Goal: Task Accomplishment & Management: Manage account settings

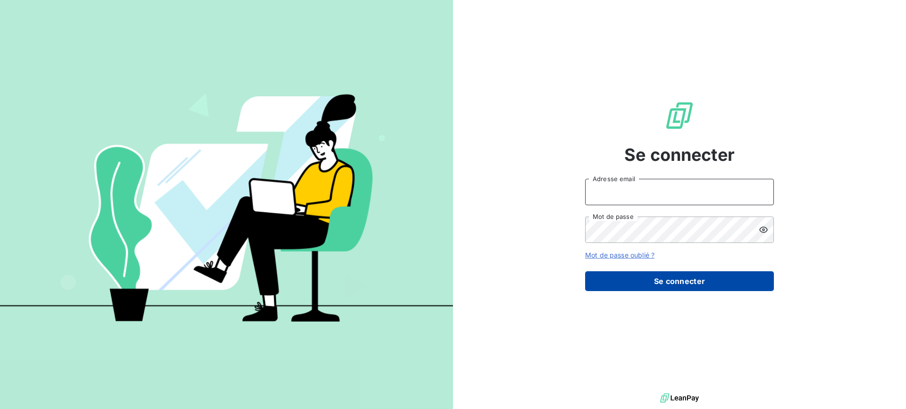
type input "[EMAIL_ADDRESS][DOMAIN_NAME]"
click at [695, 284] on button "Se connecter" at bounding box center [679, 281] width 189 height 20
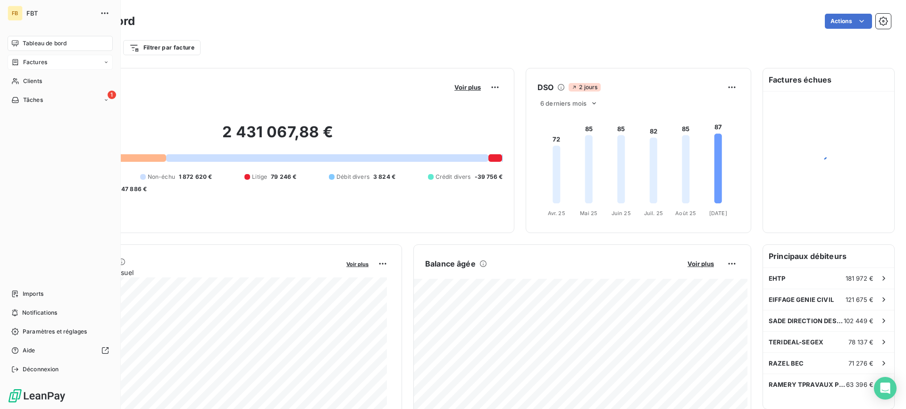
click at [18, 64] on icon at bounding box center [16, 62] width 6 height 6
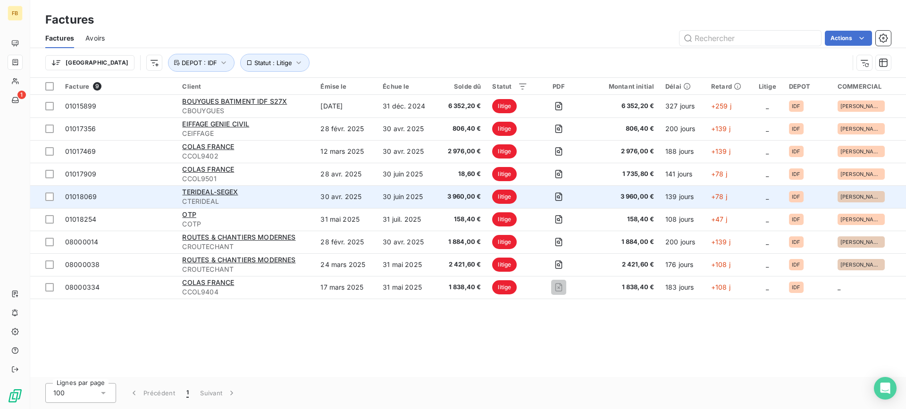
click at [244, 197] on span "CTERIDEAL" at bounding box center [245, 201] width 127 height 9
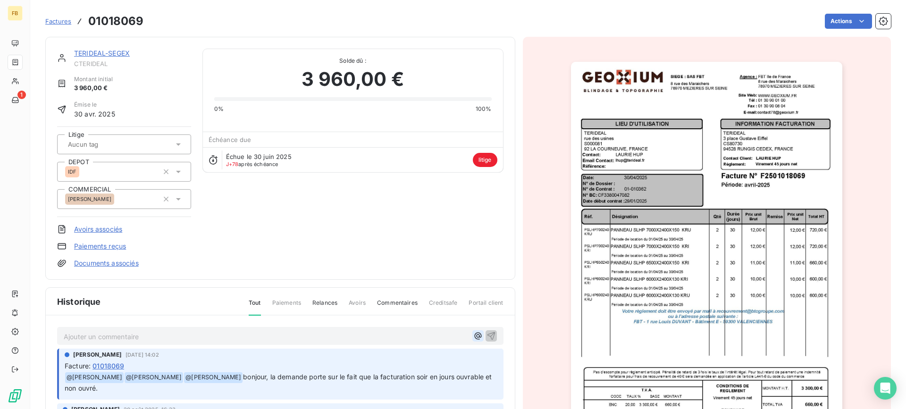
click at [473, 334] on icon "button" at bounding box center [477, 335] width 9 height 9
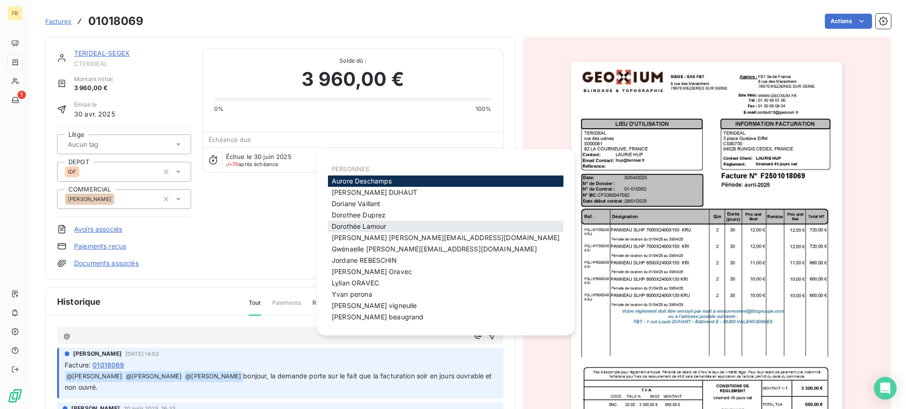
click at [395, 226] on div "[PERSON_NAME]" at bounding box center [445, 226] width 235 height 11
click at [357, 224] on span "[PERSON_NAME]" at bounding box center [359, 226] width 54 height 8
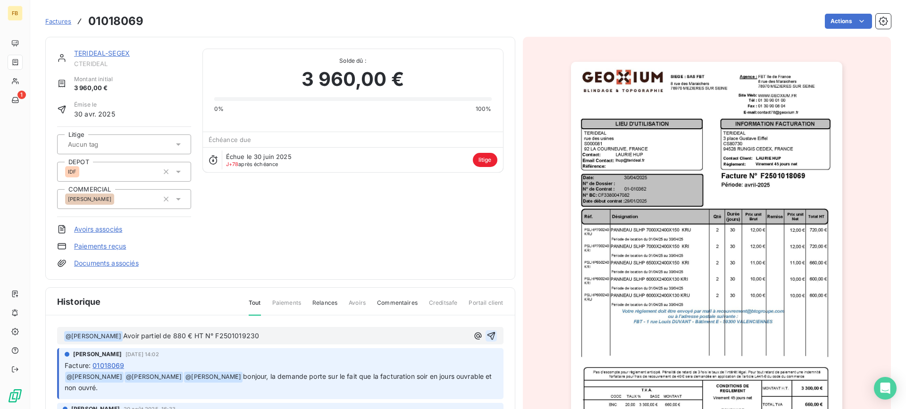
click at [486, 338] on icon "button" at bounding box center [490, 335] width 9 height 9
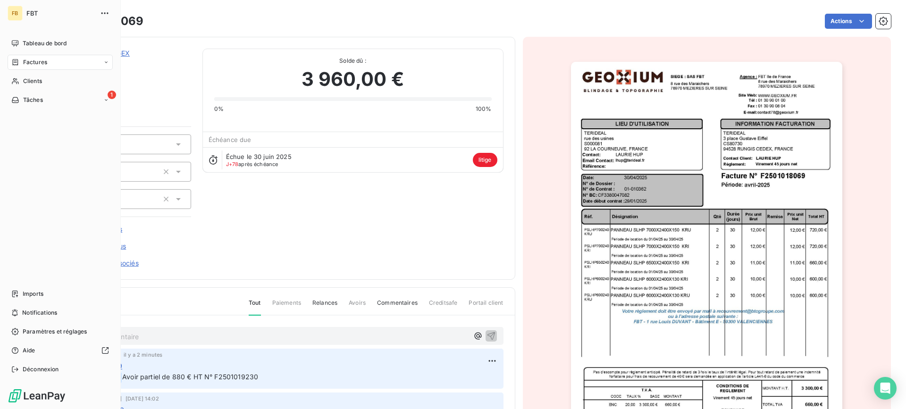
click at [22, 61] on div "Factures" at bounding box center [29, 62] width 36 height 8
click at [32, 84] on span "Factures" at bounding box center [35, 81] width 24 height 8
